Goal: Find contact information: Find contact information

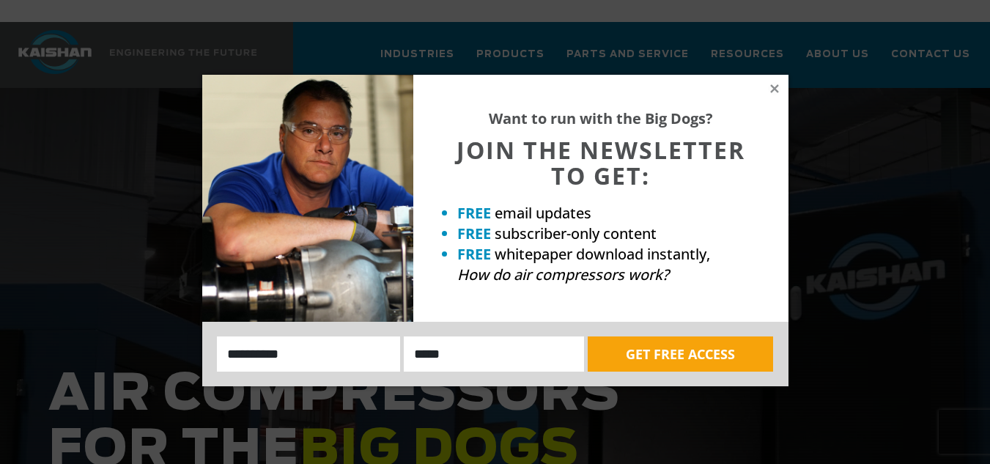
click at [775, 81] on div "Want to run with the Big Dogs? JOIN THE NEWSLETTER TO GET: FREE email updates F…" at bounding box center [600, 198] width 375 height 247
click at [771, 80] on div "Want to run with the Big Dogs? JOIN THE NEWSLETTER TO GET: FREE email updates F…" at bounding box center [600, 198] width 375 height 247
click at [772, 82] on icon at bounding box center [774, 88] width 13 height 13
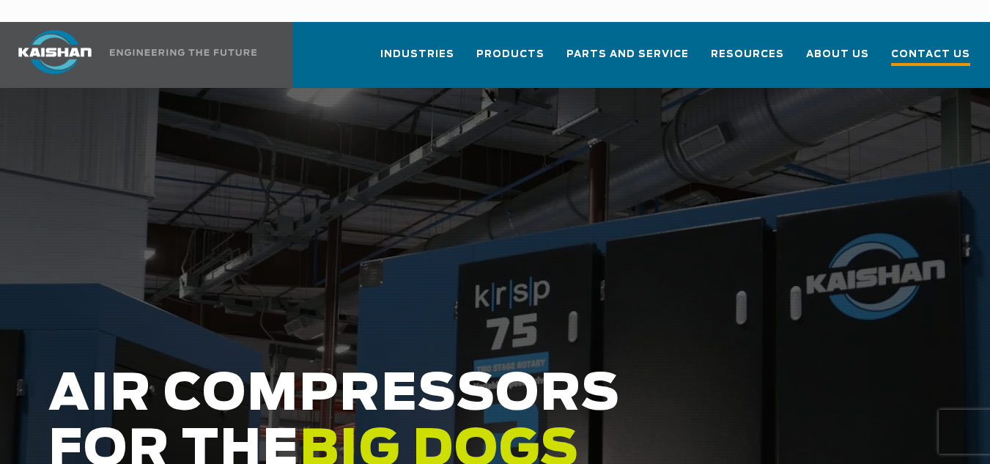
click at [918, 46] on span "Contact Us" at bounding box center [930, 56] width 79 height 20
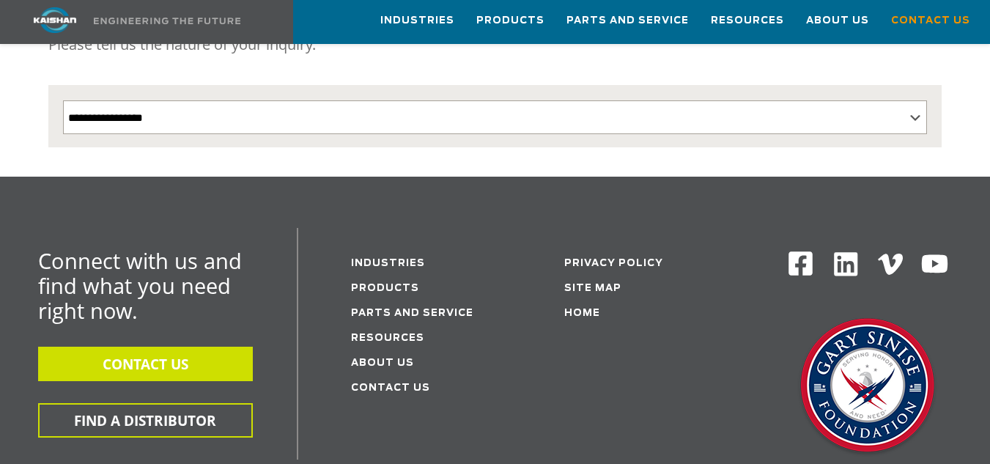
scroll to position [327, 0]
click at [167, 347] on button "CONTACT US" at bounding box center [145, 364] width 215 height 34
